Goal: Information Seeking & Learning: Learn about a topic

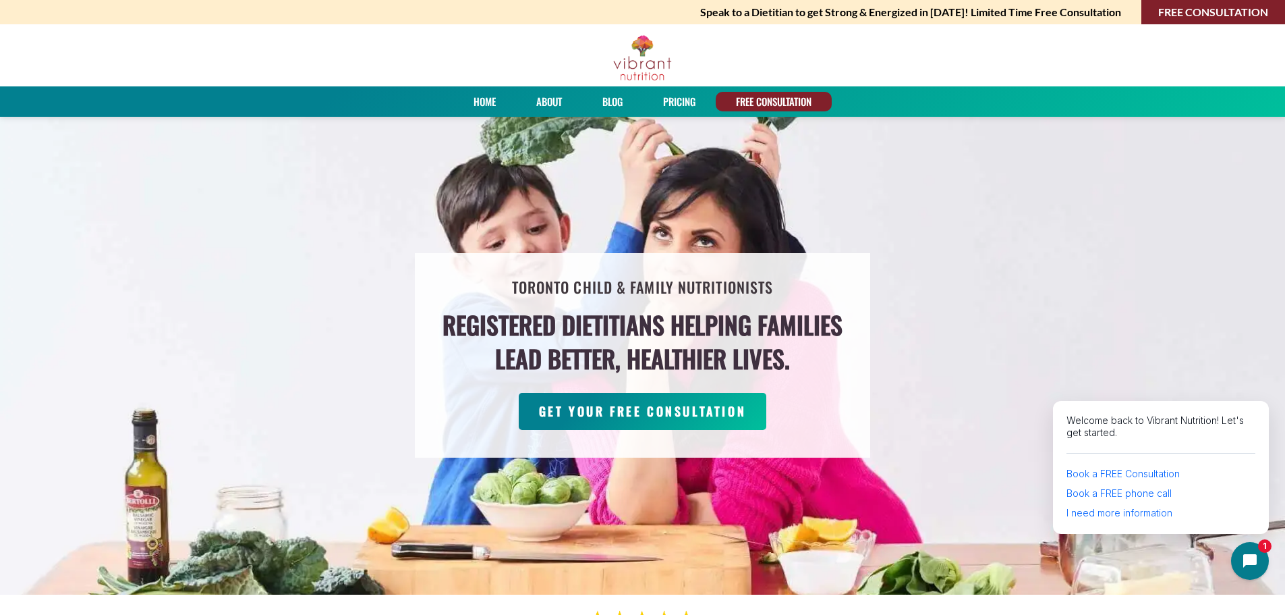
click at [609, 100] on link "Blog" at bounding box center [613, 102] width 30 height 20
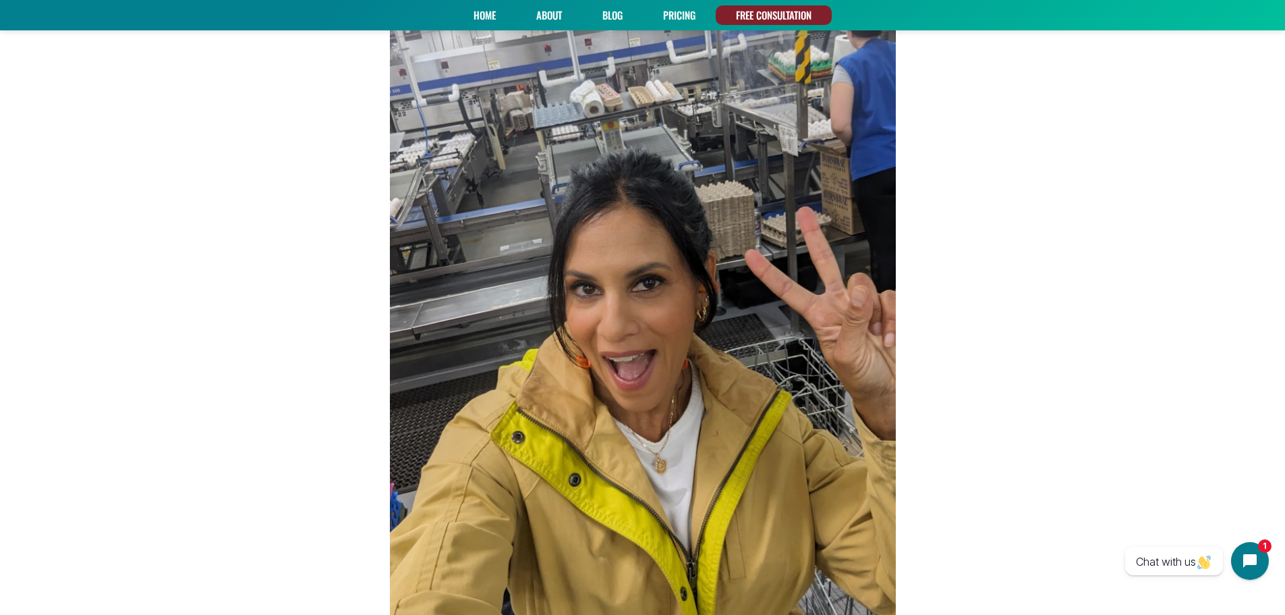
scroll to position [540, 0]
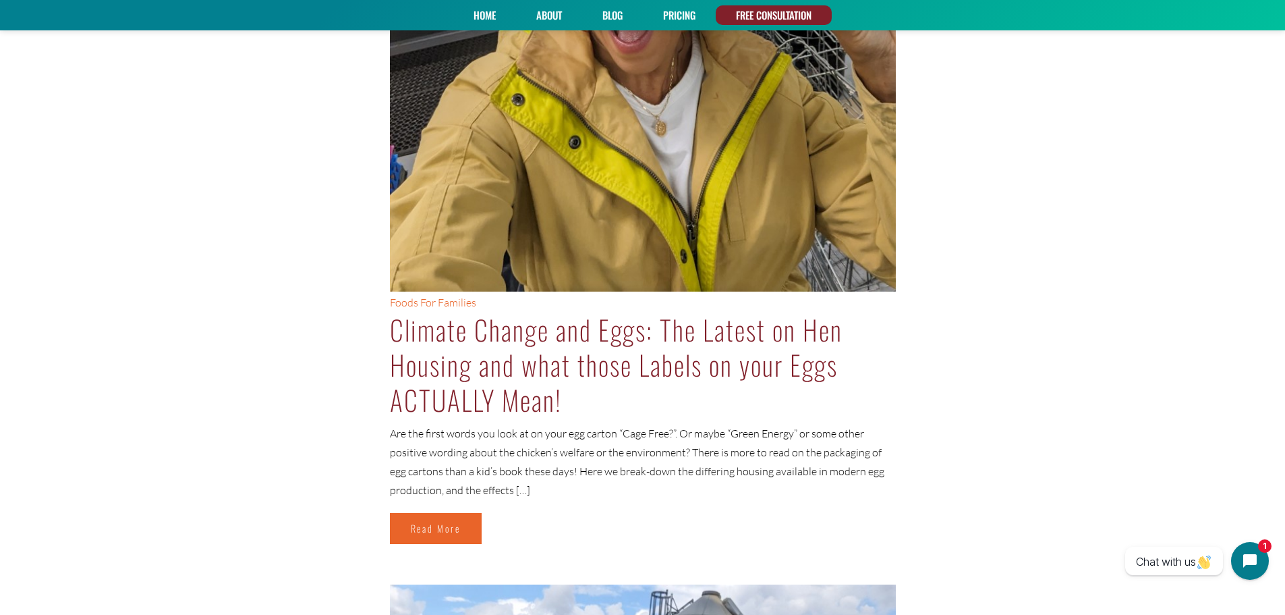
drag, startPoint x: 673, startPoint y: 244, endPoint x: 526, endPoint y: 371, distance: 195.2
click at [526, 371] on link "Climate Change and Eggs: The Latest on Hen Housing and what those Labels on you…" at bounding box center [616, 364] width 453 height 111
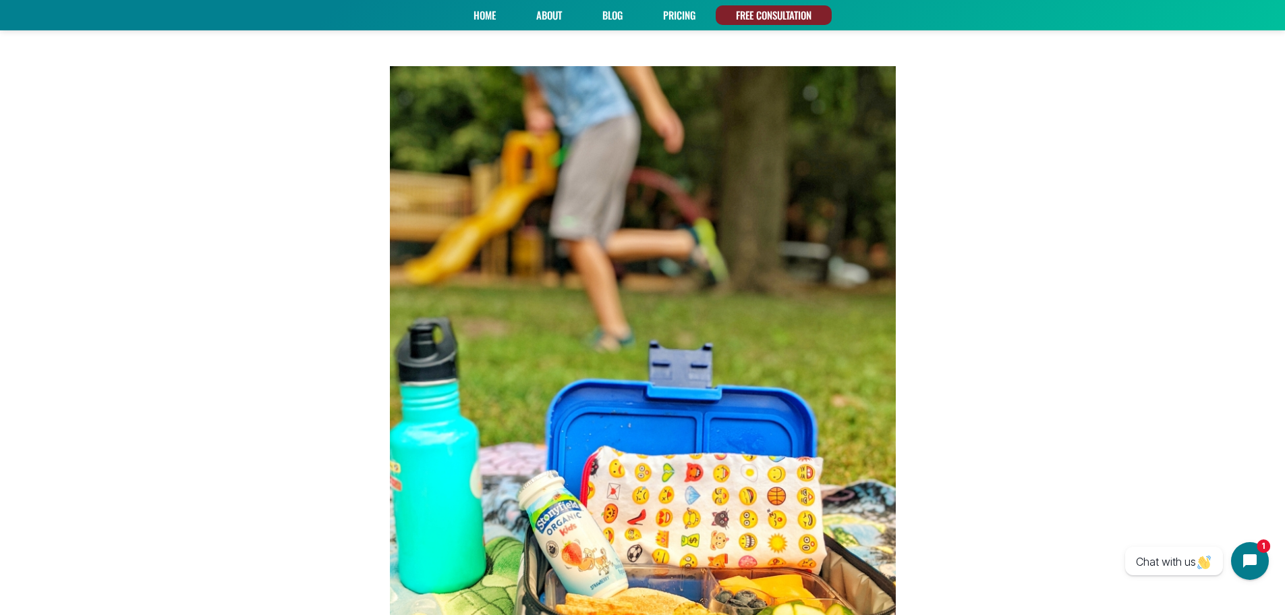
scroll to position [5870, 0]
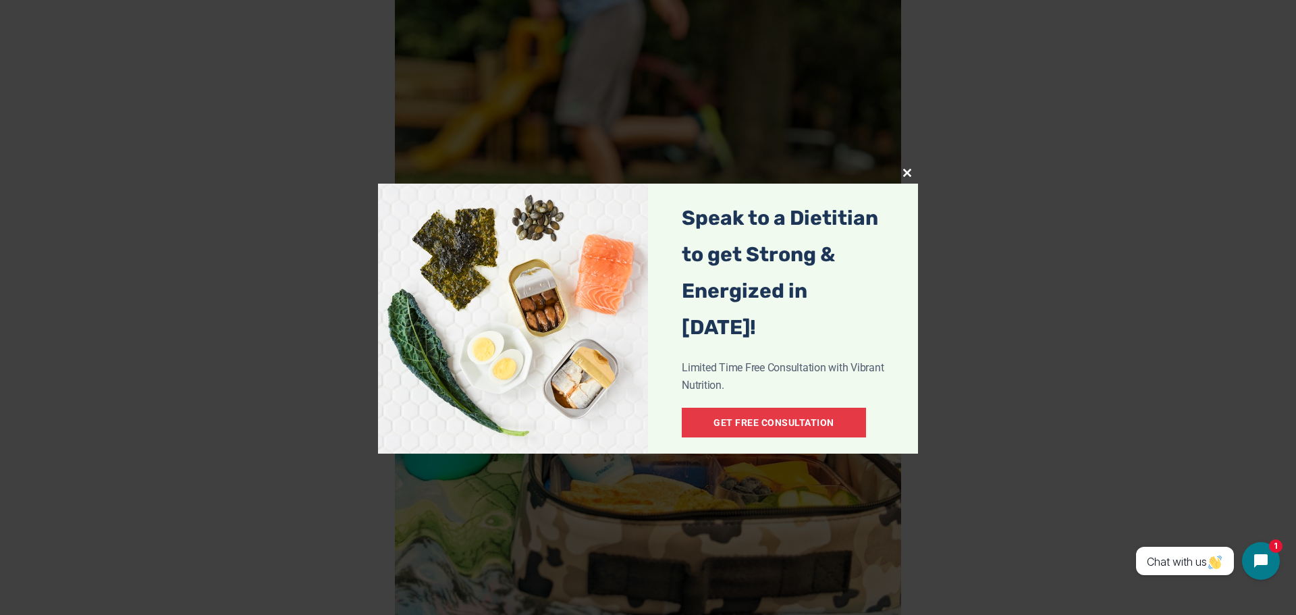
click at [911, 179] on button "Close this module" at bounding box center [907, 173] width 22 height 22
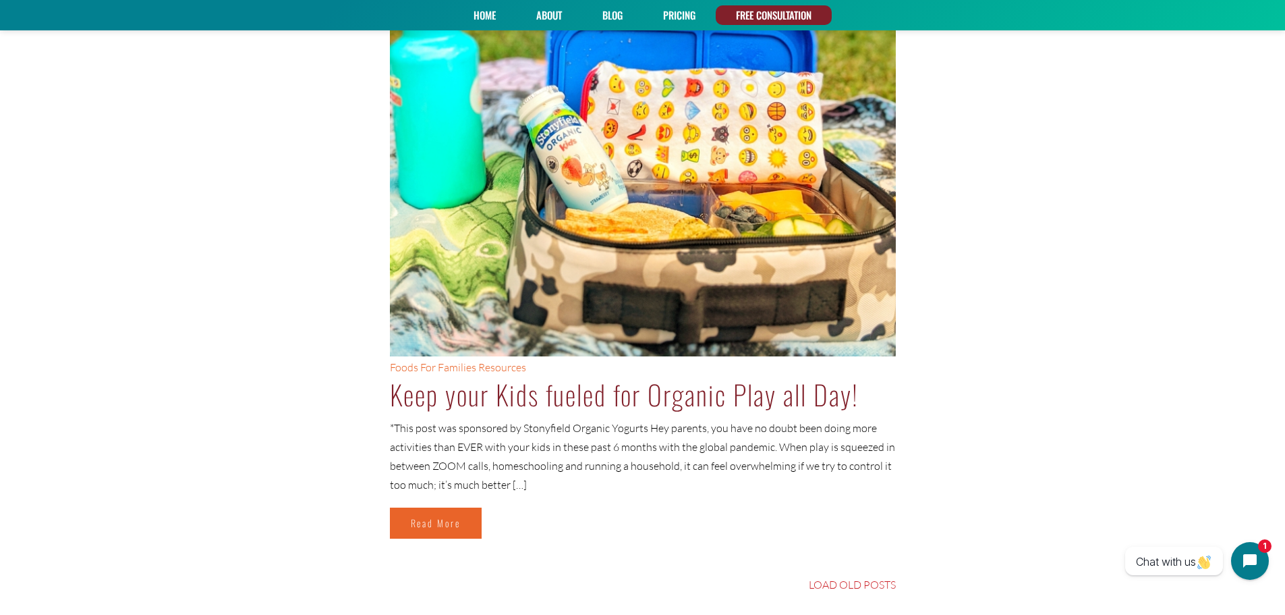
scroll to position [6140, 0]
